Goal: Check status: Check status

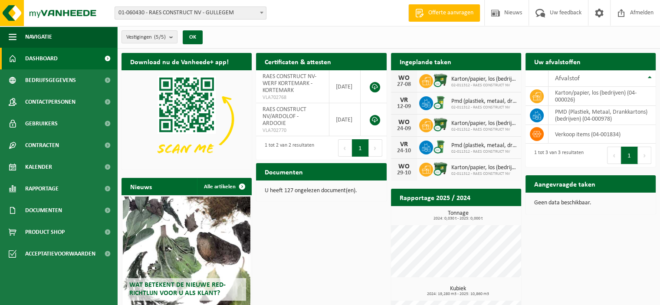
click at [44, 171] on span "Kalender" at bounding box center [38, 167] width 27 height 22
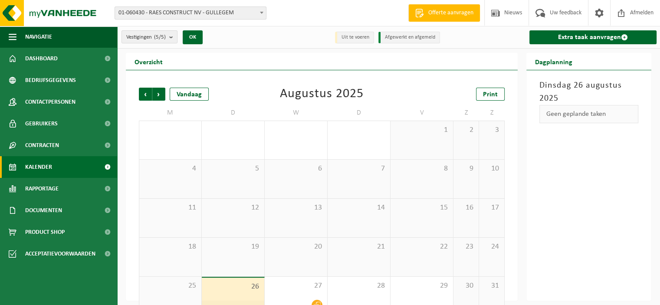
scroll to position [19, 0]
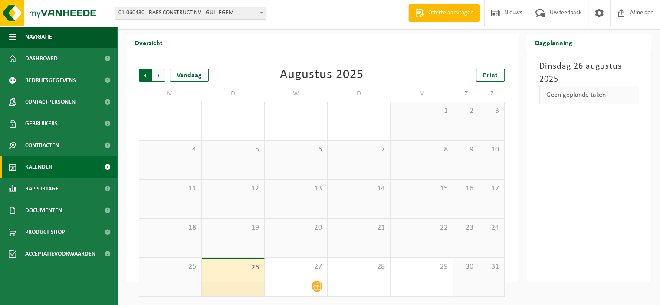
click at [157, 75] on span "Volgende" at bounding box center [158, 75] width 13 height 13
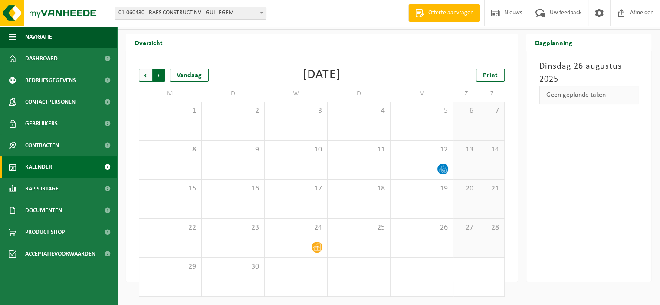
click at [144, 76] on span "Vorige" at bounding box center [145, 75] width 13 height 13
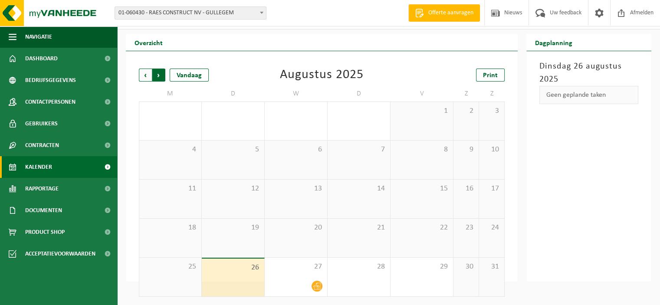
click at [144, 76] on span "Vorige" at bounding box center [145, 75] width 13 height 13
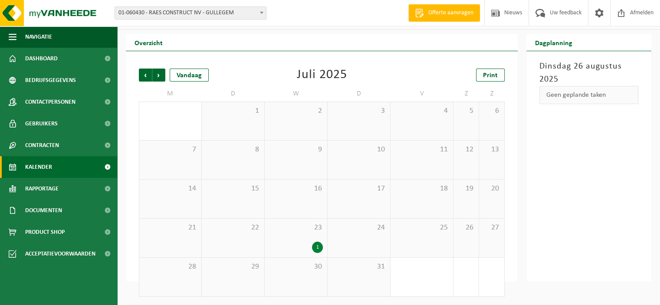
click at [144, 76] on span "Vorige" at bounding box center [145, 75] width 13 height 13
click at [161, 72] on span "Volgende" at bounding box center [158, 75] width 13 height 13
click at [160, 73] on span "Volgende" at bounding box center [158, 75] width 13 height 13
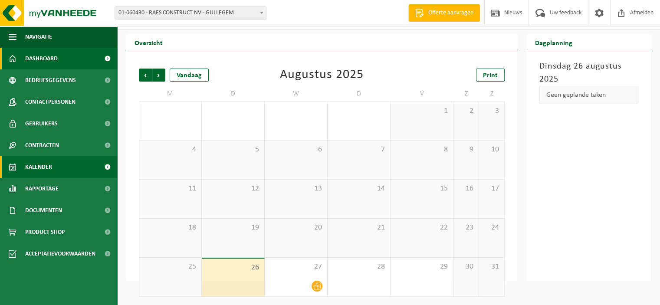
click at [41, 59] on span "Dashboard" at bounding box center [41, 59] width 33 height 22
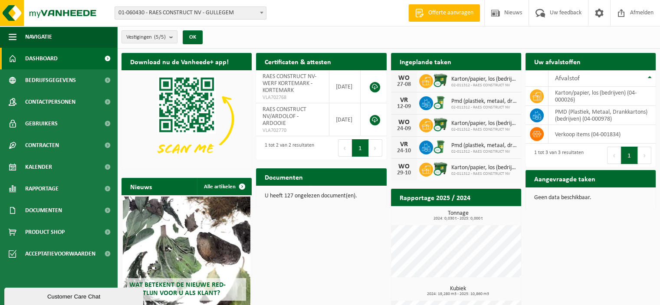
scroll to position [43, 0]
